Goal: Book appointment/travel/reservation

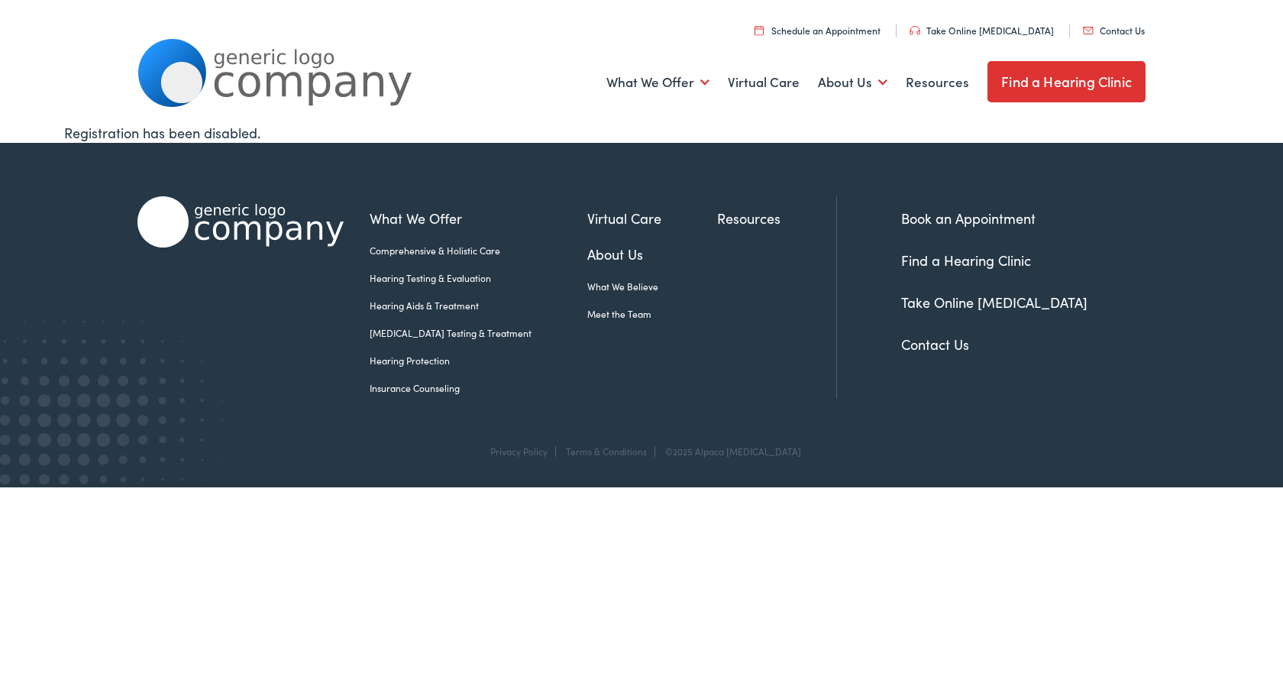
click at [867, 28] on link "Schedule an Appointment" at bounding box center [817, 30] width 126 height 13
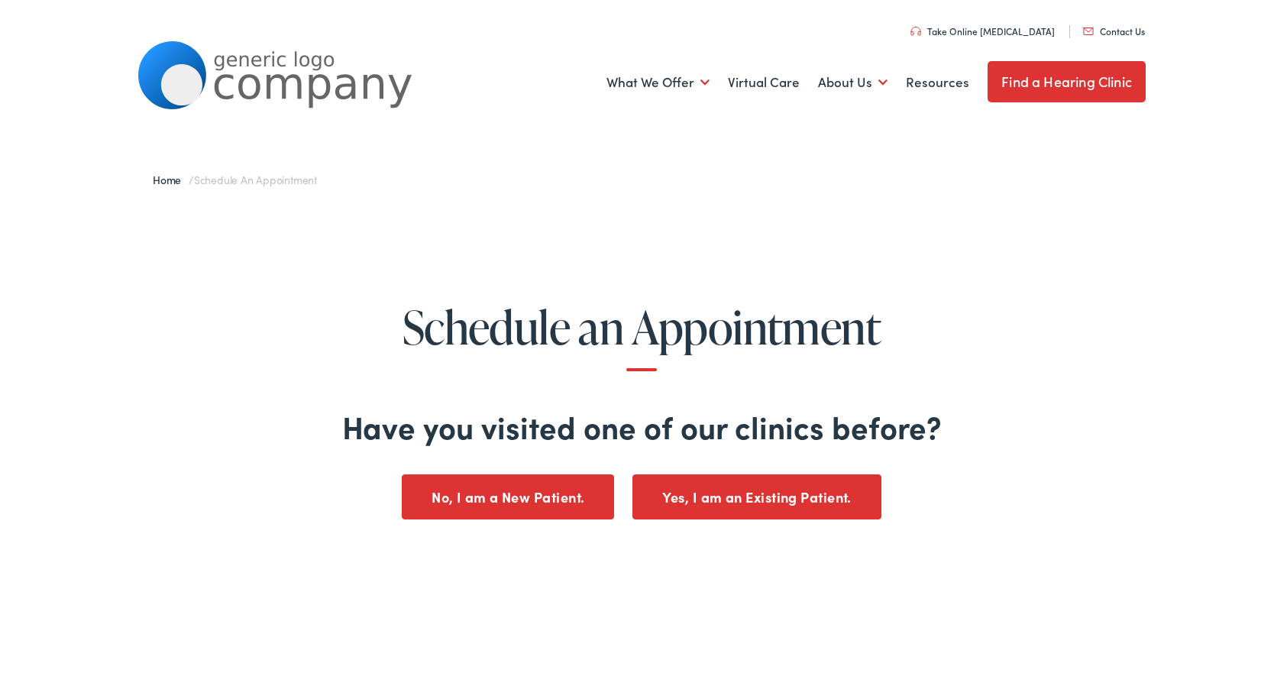
click at [731, 491] on button "Yes, I am an Existing Patient." at bounding box center [756, 494] width 249 height 45
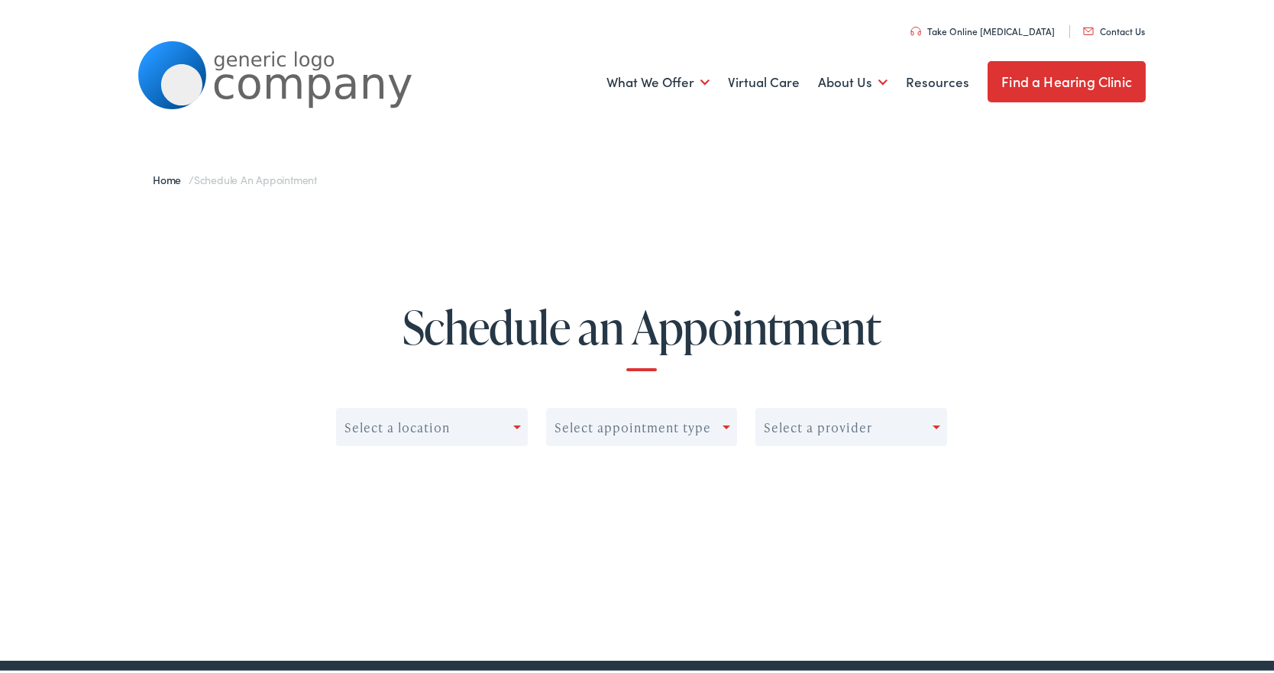
click at [513, 424] on span at bounding box center [517, 425] width 8 height 4
click at [540, 366] on h1 "Schedule an Appointment" at bounding box center [641, 333] width 1181 height 69
